Goal: Task Accomplishment & Management: Use online tool/utility

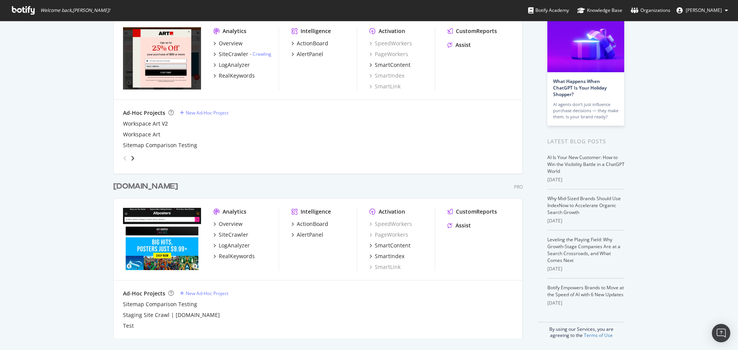
scroll to position [58, 0]
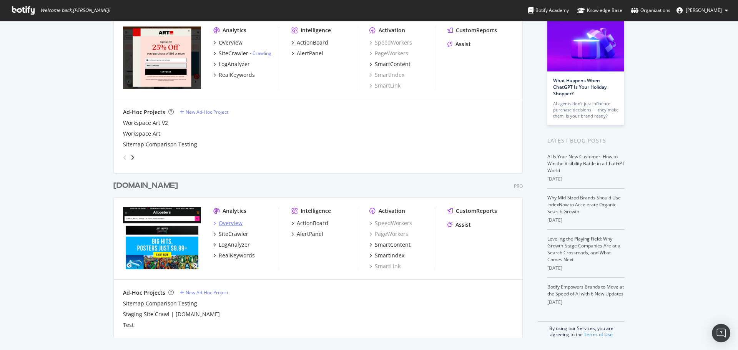
click at [226, 224] on div "Overview" at bounding box center [231, 224] width 24 height 8
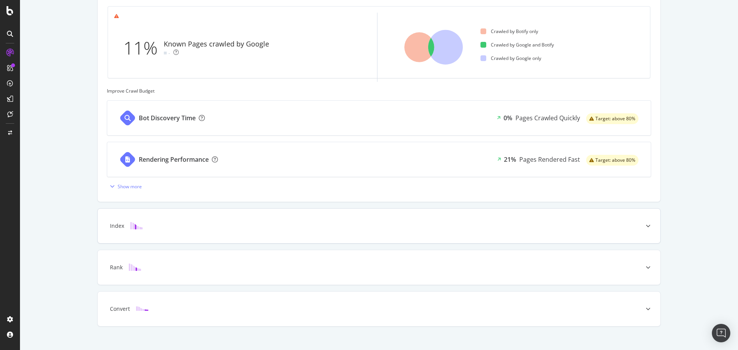
scroll to position [247, 0]
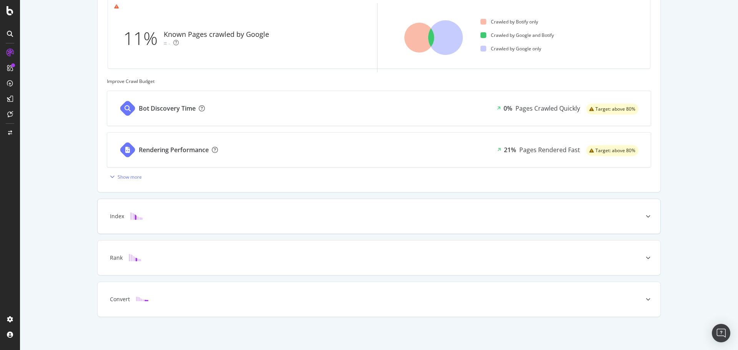
click at [307, 218] on div "Index" at bounding box center [367, 217] width 533 height 8
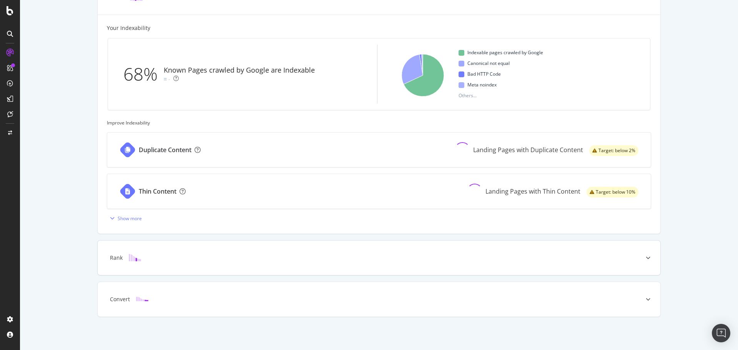
click at [177, 255] on div "Rank" at bounding box center [367, 258] width 533 height 8
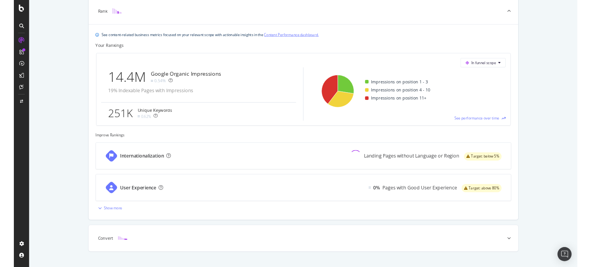
scroll to position [284, 0]
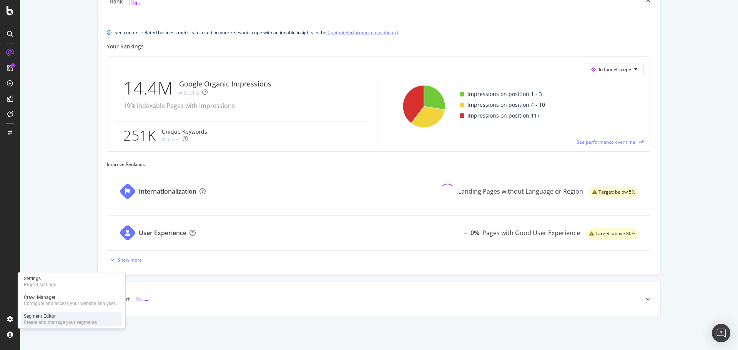
click at [35, 320] on div "Create and manage your segments" at bounding box center [60, 323] width 73 height 6
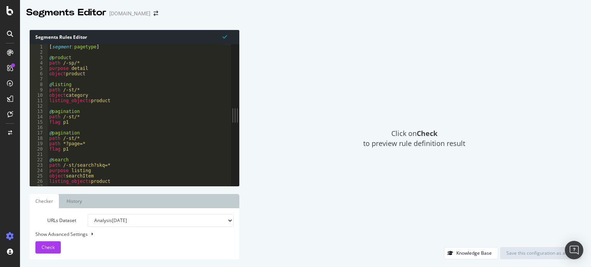
click at [111, 78] on div "[ segment : pagetype ] @ product path /-sp/* purpose detail object product @ li…" at bounding box center [243, 117] width 391 height 147
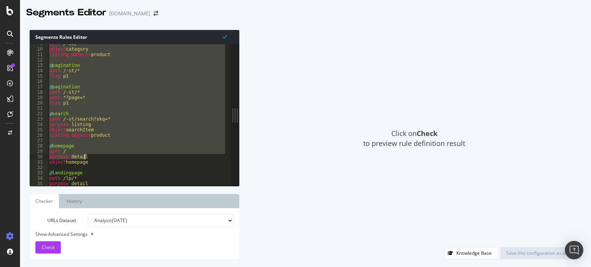
scroll to position [43, 0]
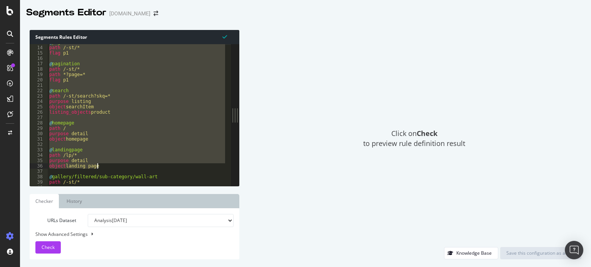
drag, startPoint x: 50, startPoint y: 59, endPoint x: 138, endPoint y: 167, distance: 139.4
click at [138, 167] on div "@ pagination path /-st/* flag p1 @ pagination path /-st/* path *?page=* flag p1…" at bounding box center [243, 113] width 391 height 147
click at [185, 157] on div "@ pagination path /-st/* flag p1 @ pagination path /-st/* path *?page=* flag p1…" at bounding box center [136, 115] width 177 height 142
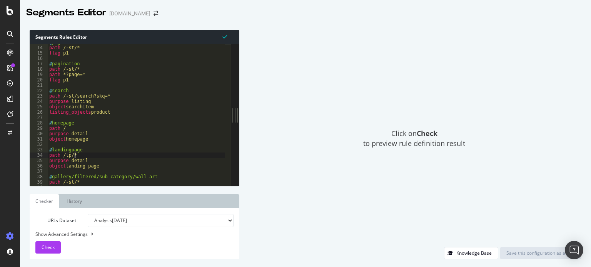
click at [108, 166] on div "@ pagination path /-st/* flag p1 @ pagination path /-st/* path *?page=* flag p1…" at bounding box center [243, 113] width 391 height 147
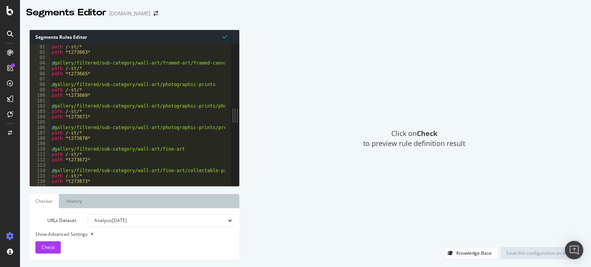
scroll to position [350, 0]
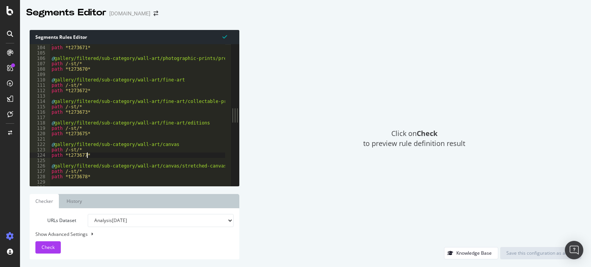
click at [120, 155] on div "path /-st/* path *t273671* @ gallery/filtered/sub-category/wall-art/photographi…" at bounding box center [245, 113] width 391 height 147
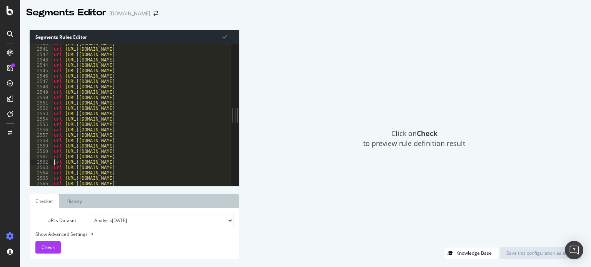
scroll to position [0, 0]
drag, startPoint x: 205, startPoint y: 158, endPoint x: 64, endPoint y: 162, distance: 141.2
click at [64, 162] on div "url https://www.allposters.com/-st/Tampa-Bay-Lightning-Framed-Posters_c11914_t2…" at bounding box center [247, 114] width 391 height 147
click at [54, 162] on div "url https://www.allposters.com/-st/Tampa-Bay-Lightning-Framed-Posters_c11914_t2…" at bounding box center [138, 115] width 173 height 142
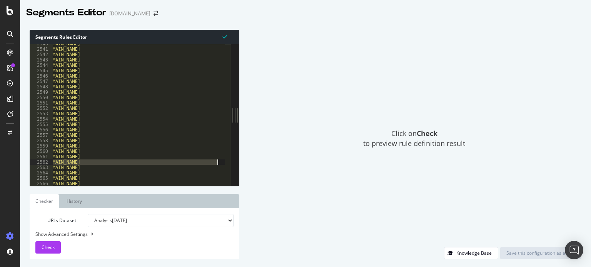
scroll to position [0, 47]
drag, startPoint x: 53, startPoint y: 163, endPoint x: 206, endPoint y: 159, distance: 153.1
click at [206, 159] on div "url https://www.allposters.com/-st/Tampa-Bay-Lightning-Framed-Posters_c11914_t2…" at bounding box center [200, 114] width 391 height 147
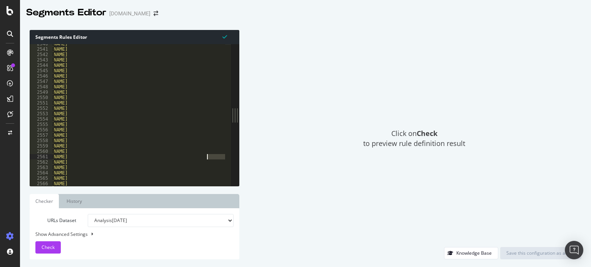
click at [221, 155] on div "url https://www.allposters.com/-st/Tampa-Bay-Lightning-Framed-Posters_c11914_t2…" at bounding box center [138, 115] width 173 height 142
type textarea "url https://www.allposters.com/-st/Toronto-Maple-Leafs-Accessories_c6361_t27370…"
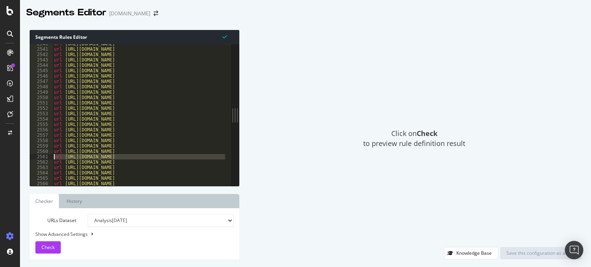
scroll to position [0, 0]
drag, startPoint x: 218, startPoint y: 156, endPoint x: 45, endPoint y: 155, distance: 173.0
click at [45, 155] on div "url https://www.allposters.com/-st/Toronto-Maple-Leafs-Accessories_c6361_t27370…" at bounding box center [130, 115] width 201 height 142
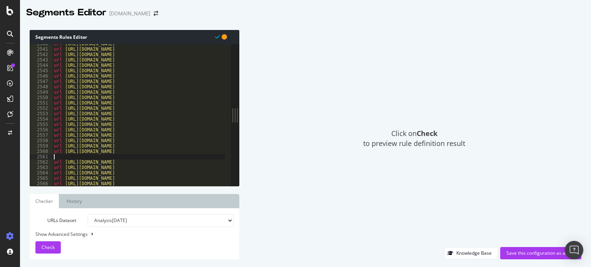
type textarea "url https://www.allposters.com/-st/Toronto-Maple-Leafs-Bookmarks_c6361_t291631_…"
click at [535, 252] on div "Save this configuration as active" at bounding box center [540, 253] width 69 height 7
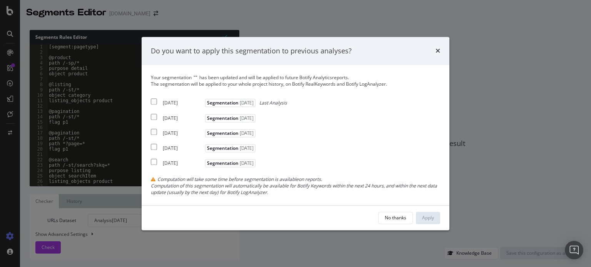
click at [153, 101] on input "modal" at bounding box center [154, 102] width 6 height 6
checkbox input "true"
click at [154, 112] on div "Your segmentation " " has been updated and will be applied to future Botify Ana…" at bounding box center [295, 136] width 289 height 122
click at [154, 115] on input "modal" at bounding box center [154, 117] width 6 height 6
checkbox input "true"
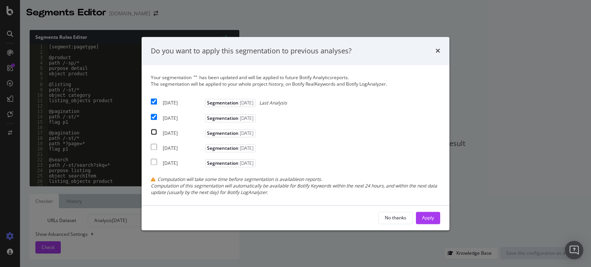
click at [155, 130] on input "modal" at bounding box center [154, 132] width 6 height 6
checkbox input "true"
click at [426, 216] on div "Apply" at bounding box center [428, 218] width 12 height 7
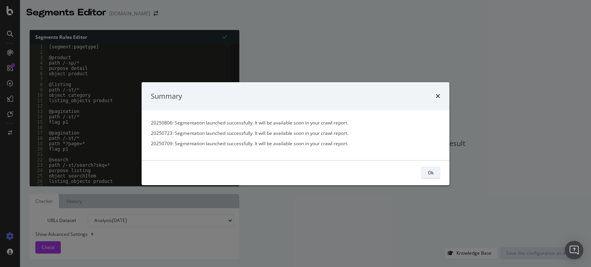
click at [432, 170] on div "Ok" at bounding box center [431, 173] width 6 height 7
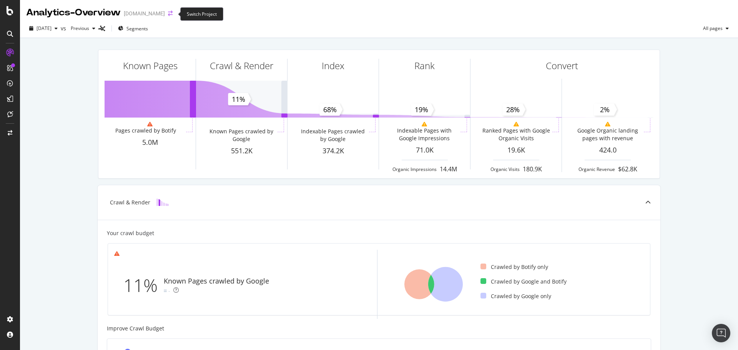
click at [171, 16] on icon "arrow-right-arrow-left" at bounding box center [170, 13] width 5 height 5
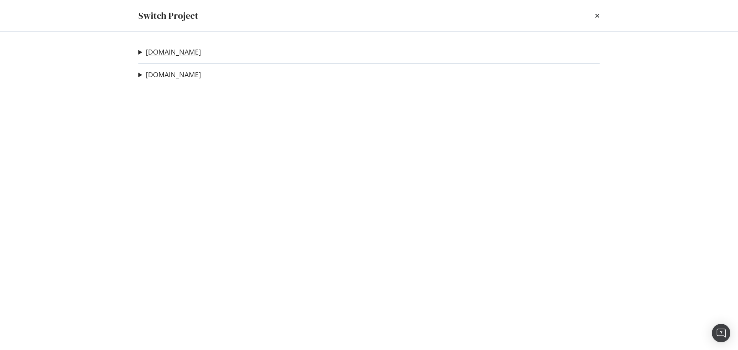
click at [151, 56] on link "Art.com" at bounding box center [173, 52] width 55 height 8
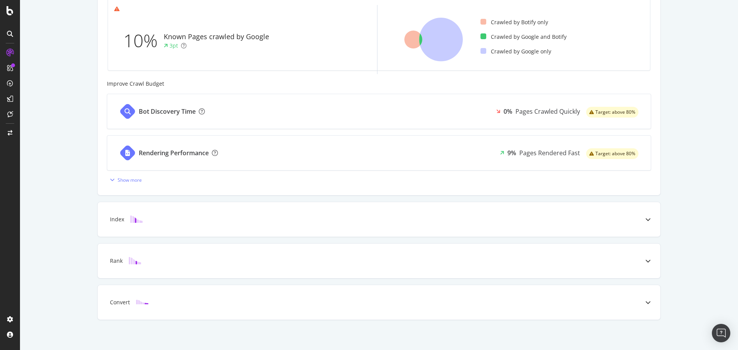
scroll to position [248, 0]
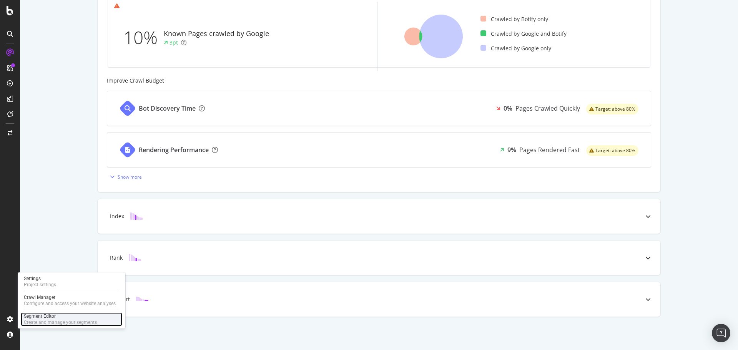
click at [92, 314] on div "Segment Editor" at bounding box center [60, 316] width 73 height 6
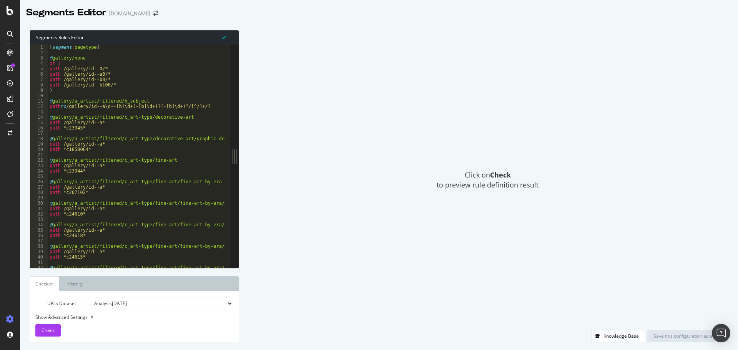
click at [49, 58] on div "[ segment : pagetype ] @ gallery/none or ( path /gallery/id--0/* path /gallery/…" at bounding box center [264, 159] width 432 height 228
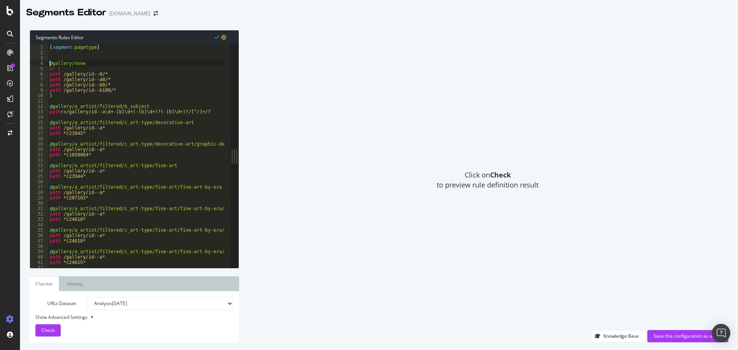
type textarea "@gallery/none"
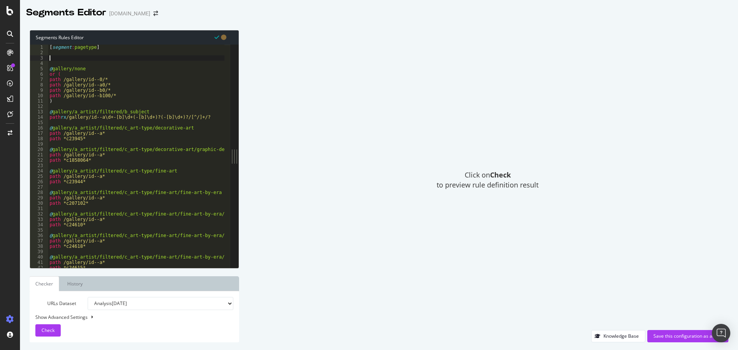
paste textarea "object landing page"
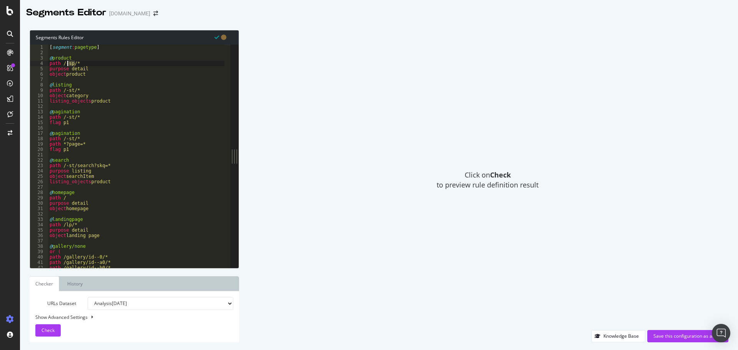
drag, startPoint x: 74, startPoint y: 62, endPoint x: 68, endPoint y: 62, distance: 6.2
click at [68, 62] on div "[ segment : pagetype ] @ product path /-sp/* purpose detail object product @ li…" at bounding box center [264, 159] width 432 height 228
click at [73, 64] on div "[ segment : pagetype ] @ product path /-sp/* purpose detail object product @ li…" at bounding box center [136, 156] width 176 height 223
drag, startPoint x: 73, startPoint y: 64, endPoint x: 65, endPoint y: 64, distance: 7.7
click at [65, 64] on div "[ segment : pagetype ] @ product path /-sp/* purpose detail object product @ li…" at bounding box center [264, 159] width 432 height 228
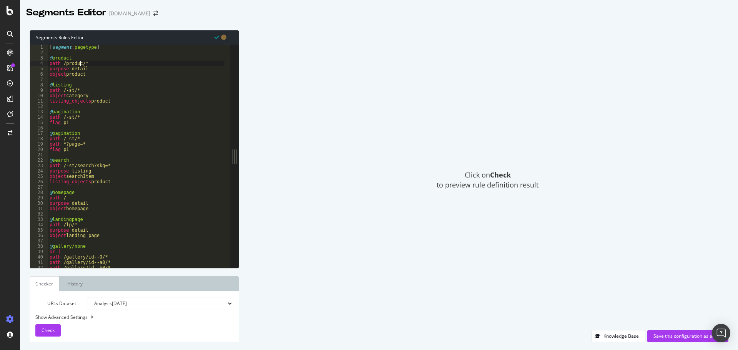
scroll to position [0, 3]
drag, startPoint x: 67, startPoint y: 92, endPoint x: 71, endPoint y: 92, distance: 4.6
click at [71, 92] on div "[ segment : pagetype ] @ product path /products/* purpose detail object product…" at bounding box center [264, 159] width 432 height 228
drag, startPoint x: 65, startPoint y: 167, endPoint x: 72, endPoint y: 167, distance: 7.3
click at [72, 167] on div "[ segment : pagetype ] @ product path /products/* purpose detail object product…" at bounding box center [264, 159] width 432 height 228
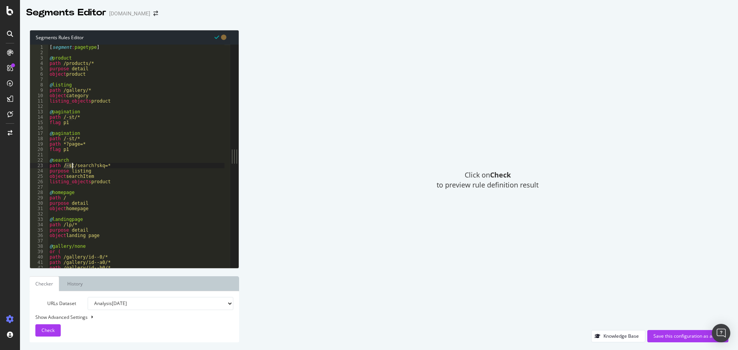
click at [65, 120] on div "[ segment : pagetype ] @ product path /products/* purpose detail object product…" at bounding box center [264, 159] width 432 height 228
drag, startPoint x: 64, startPoint y: 138, endPoint x: 72, endPoint y: 137, distance: 7.7
click at [72, 137] on div "[ segment : pagetype ] @ product path /products/* purpose detail object product…" at bounding box center [264, 159] width 432 height 228
click at [72, 121] on div "[ segment : pagetype ] @ product path /products/* purpose detail object product…" at bounding box center [264, 159] width 432 height 228
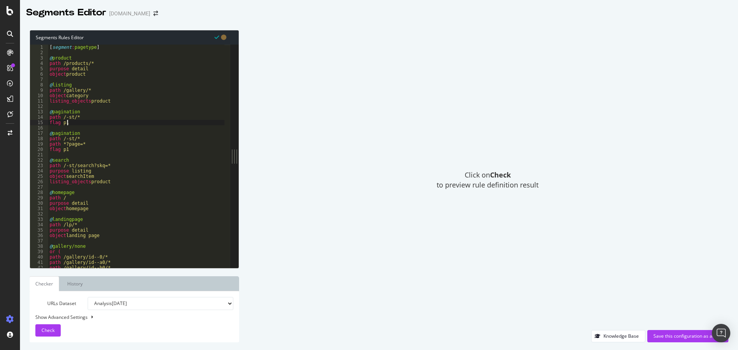
scroll to position [0, 1]
drag, startPoint x: 65, startPoint y: 117, endPoint x: 72, endPoint y: 117, distance: 6.9
click at [72, 117] on div "[ segment : pagetype ] @ product path /products/* purpose detail object product…" at bounding box center [264, 159] width 432 height 228
drag, startPoint x: 64, startPoint y: 139, endPoint x: 73, endPoint y: 139, distance: 8.8
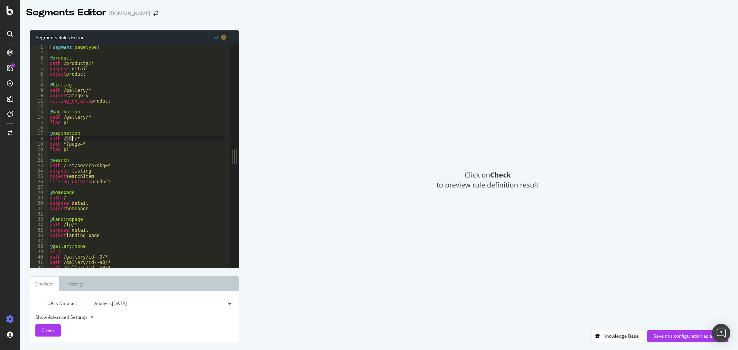
click at [73, 139] on div "[ segment : pagetype ] @ product path /products/* purpose detail object product…" at bounding box center [264, 159] width 432 height 228
drag, startPoint x: 65, startPoint y: 166, endPoint x: 73, endPoint y: 165, distance: 8.3
click at [73, 165] on div "[ segment : pagetype ] @ product path /products/* purpose detail object product…" at bounding box center [264, 159] width 432 height 228
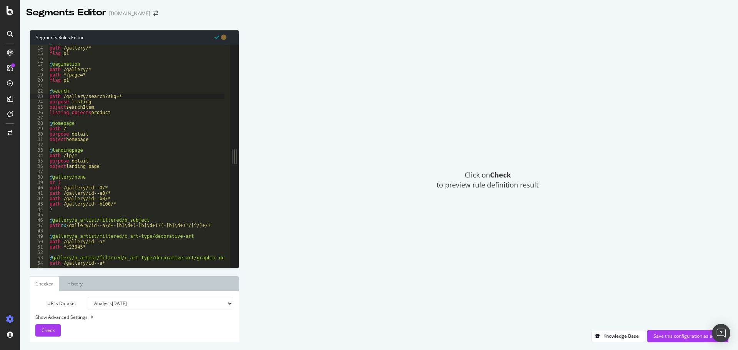
scroll to position [64, 0]
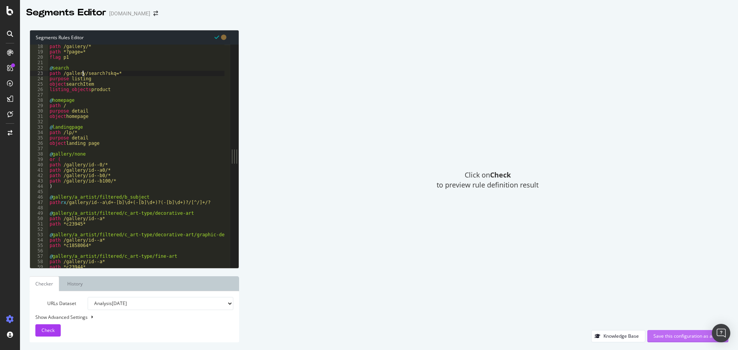
type textarea "path /gallery/search?skq=*"
click at [664, 333] on div "Save this configuration as active" at bounding box center [688, 336] width 69 height 7
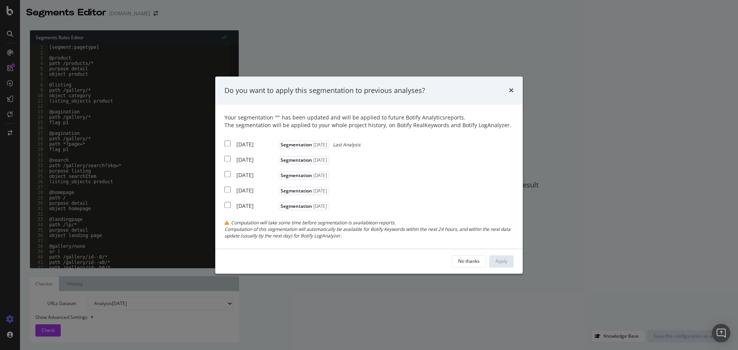
click at [228, 144] on input "modal" at bounding box center [228, 144] width 6 height 6
checkbox input "true"
click at [228, 158] on input "modal" at bounding box center [228, 159] width 6 height 6
checkbox input "true"
click at [229, 176] on input "modal" at bounding box center [228, 174] width 6 height 6
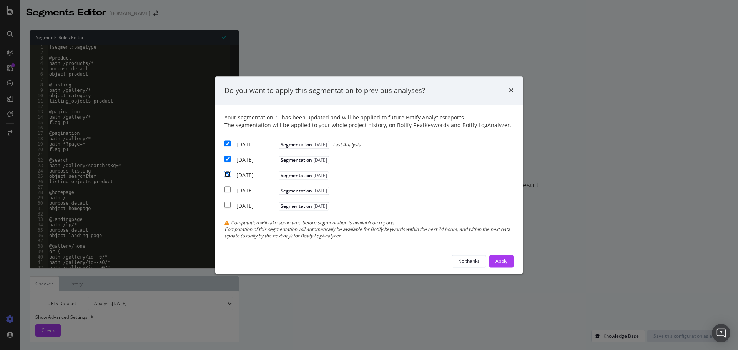
checkbox input "true"
click at [508, 262] on button "Apply" at bounding box center [501, 261] width 24 height 12
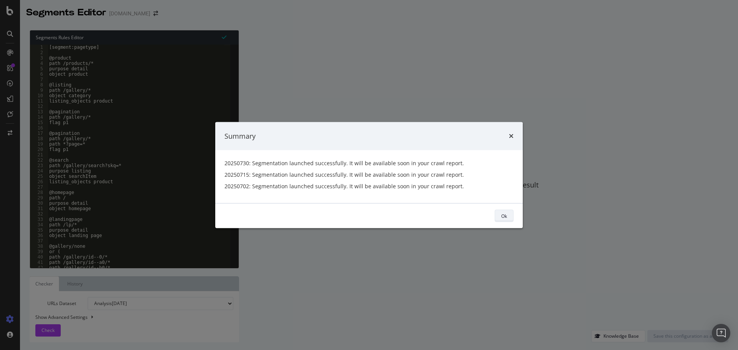
click at [509, 216] on button "Ok" at bounding box center [504, 216] width 19 height 12
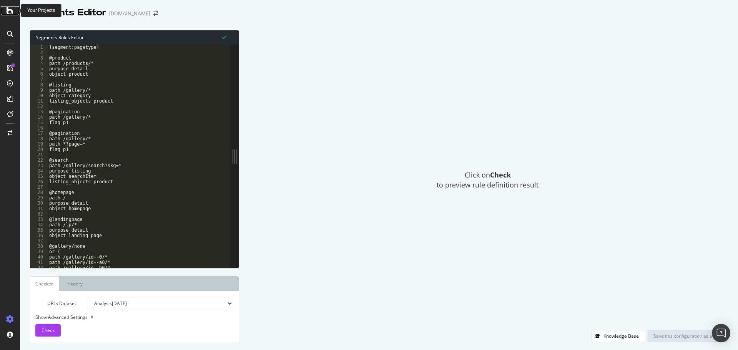
click at [10, 12] on icon at bounding box center [10, 10] width 7 height 9
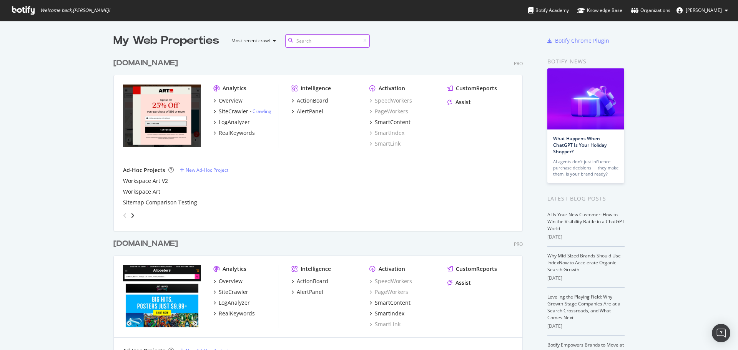
scroll to position [342, 410]
click at [390, 132] on div "SmartIndex" at bounding box center [387, 133] width 35 height 8
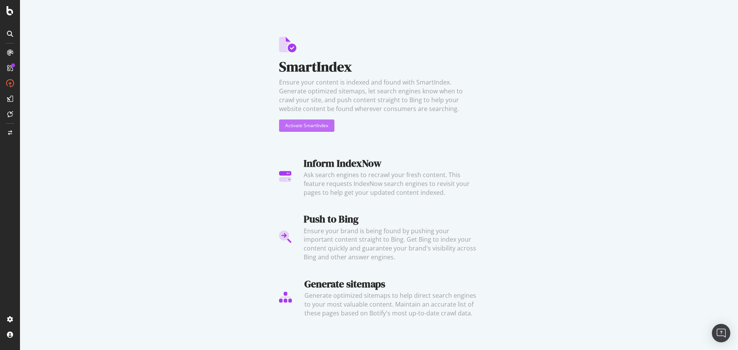
click at [321, 127] on div "Activate SmartIndex" at bounding box center [306, 125] width 43 height 7
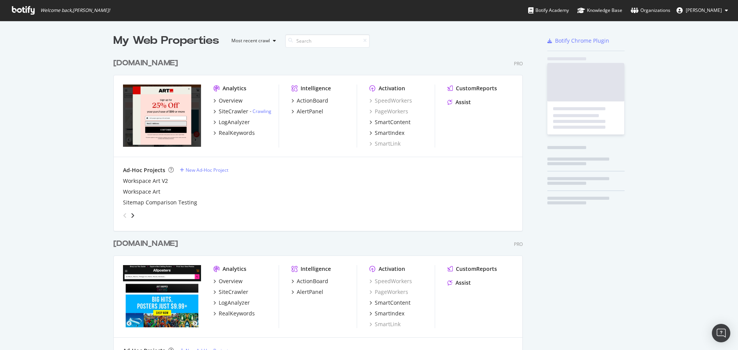
scroll to position [345, 727]
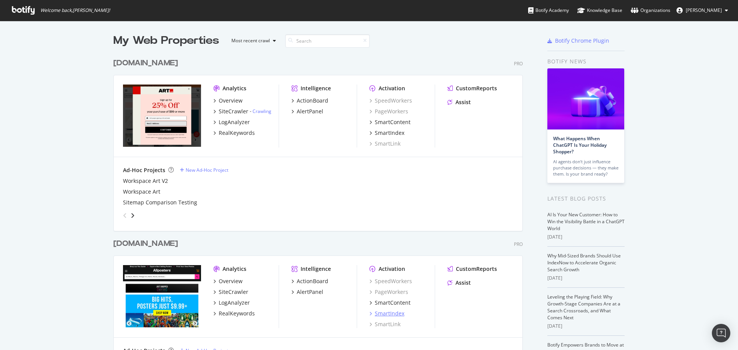
click at [385, 310] on div "SmartIndex" at bounding box center [390, 314] width 30 height 8
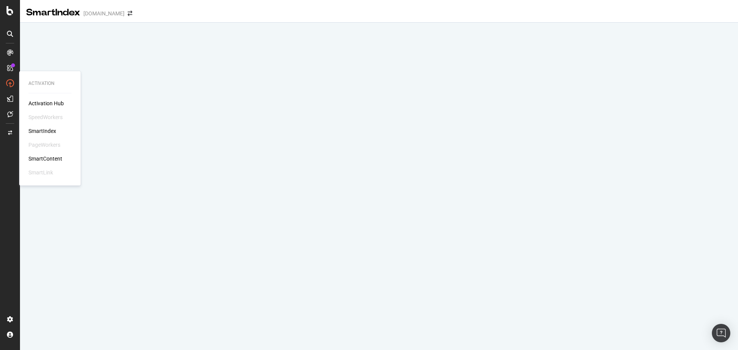
click at [45, 102] on div "Activation Hub" at bounding box center [45, 104] width 35 height 8
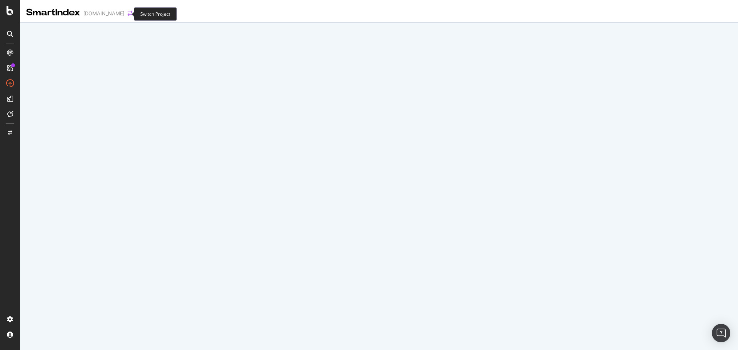
click at [128, 13] on icon "arrow-right-arrow-left" at bounding box center [130, 13] width 5 height 5
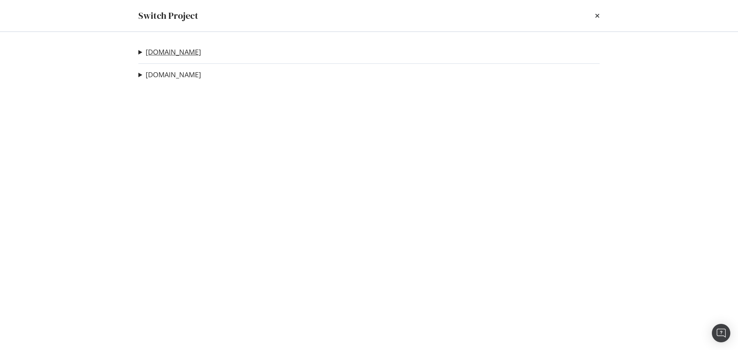
click at [168, 52] on link "Art.com" at bounding box center [173, 52] width 55 height 8
